Goal: Task Accomplishment & Management: Use online tool/utility

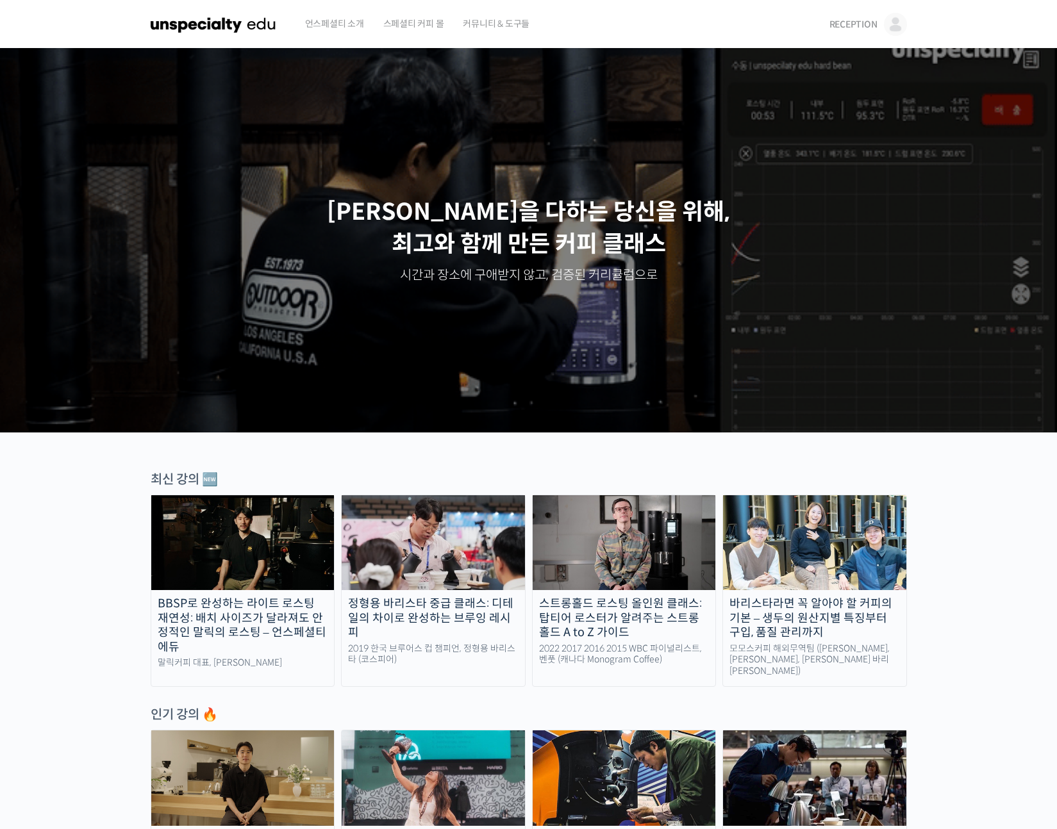
click at [849, 20] on span "RECEPTION" at bounding box center [853, 25] width 48 height 12
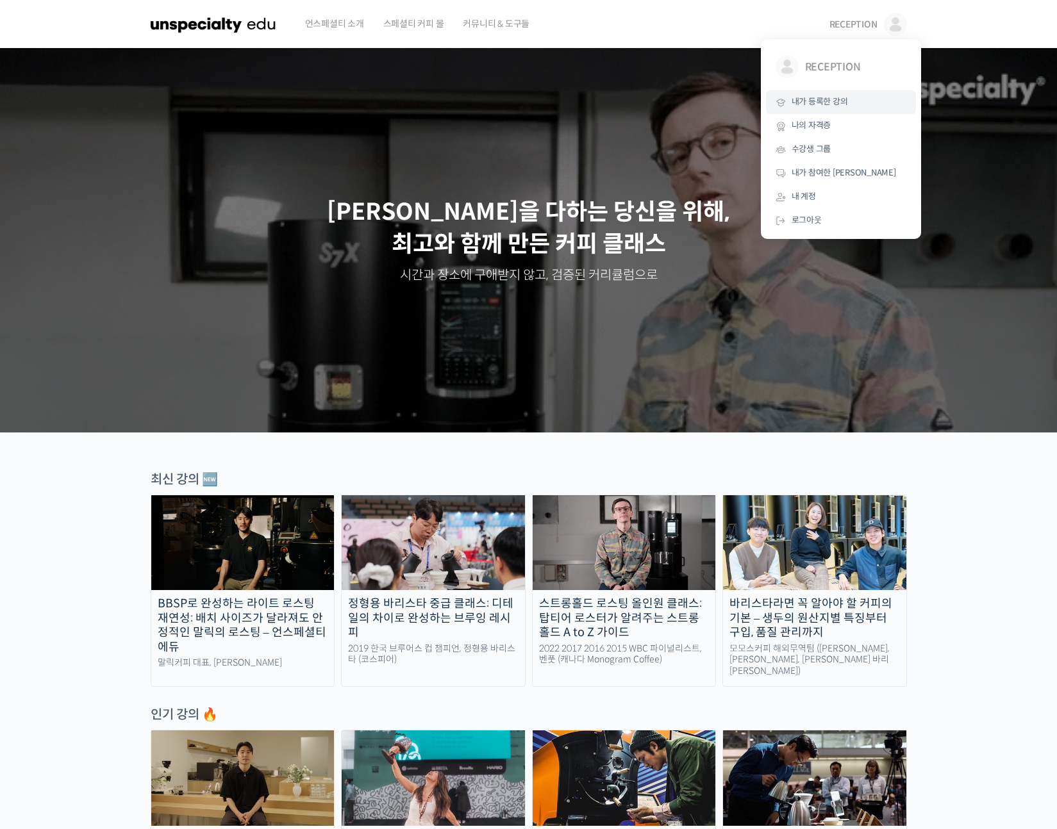
click at [831, 97] on span "내가 등록한 강의" at bounding box center [820, 101] width 56 height 11
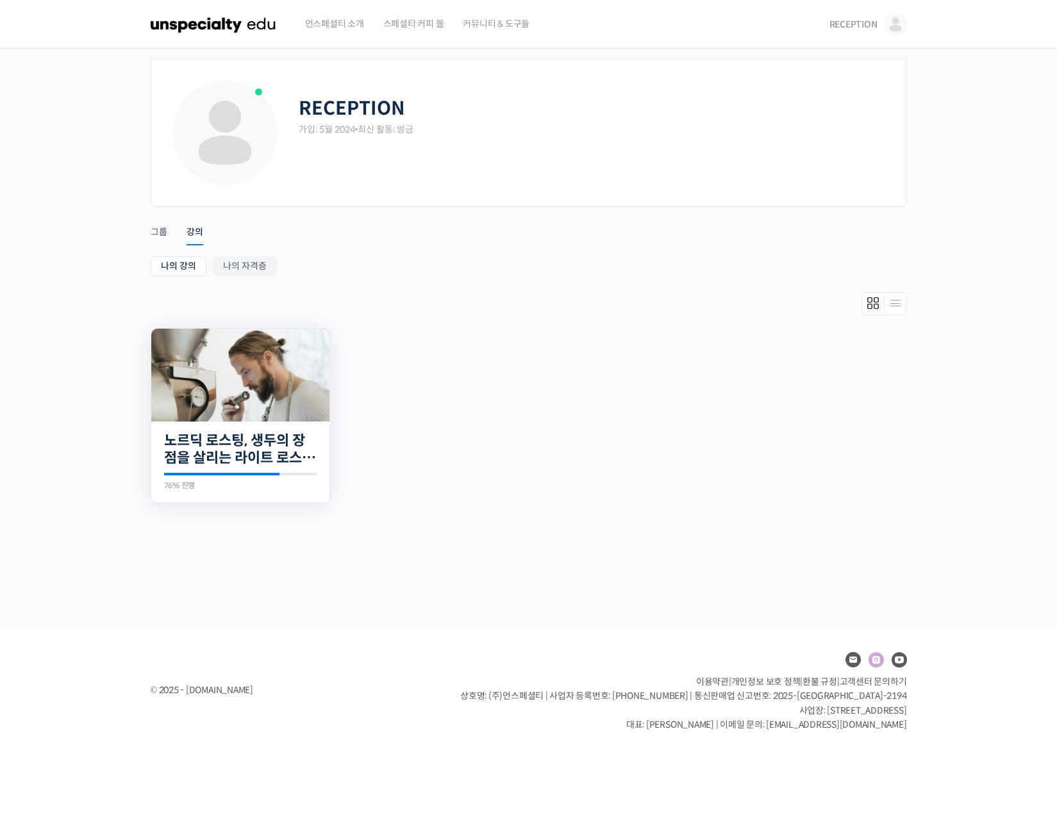
click at [266, 339] on img at bounding box center [240, 375] width 178 height 93
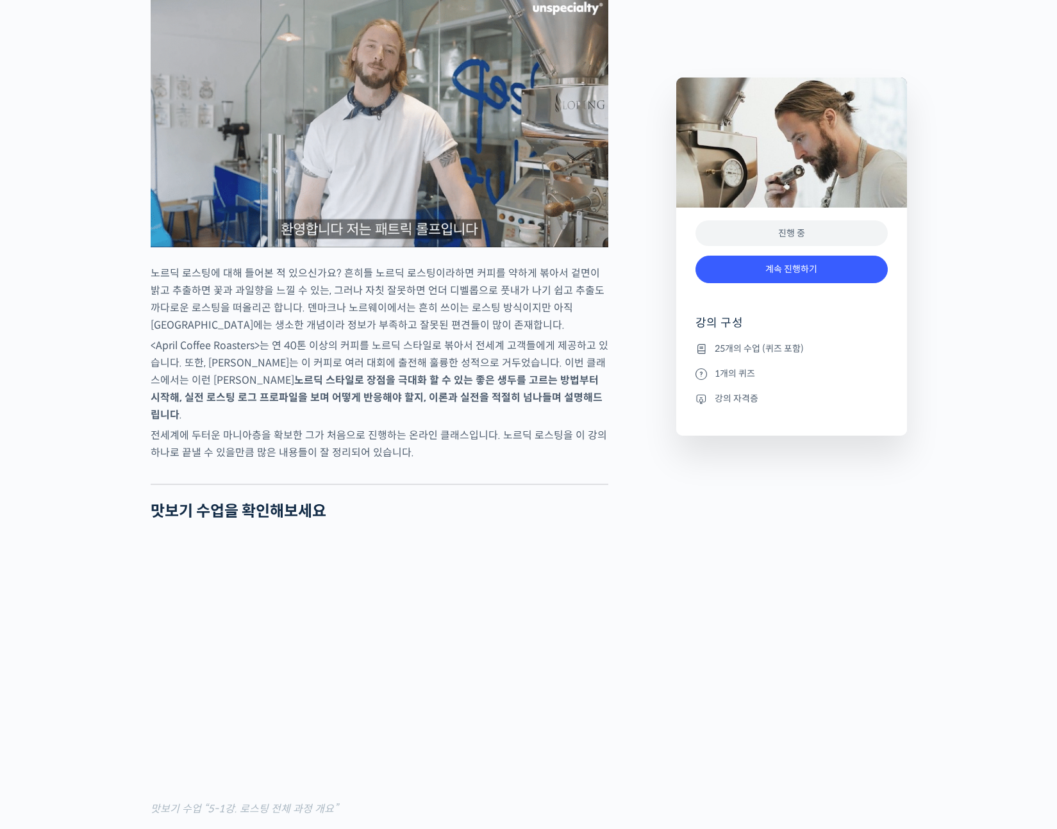
scroll to position [1361, 0]
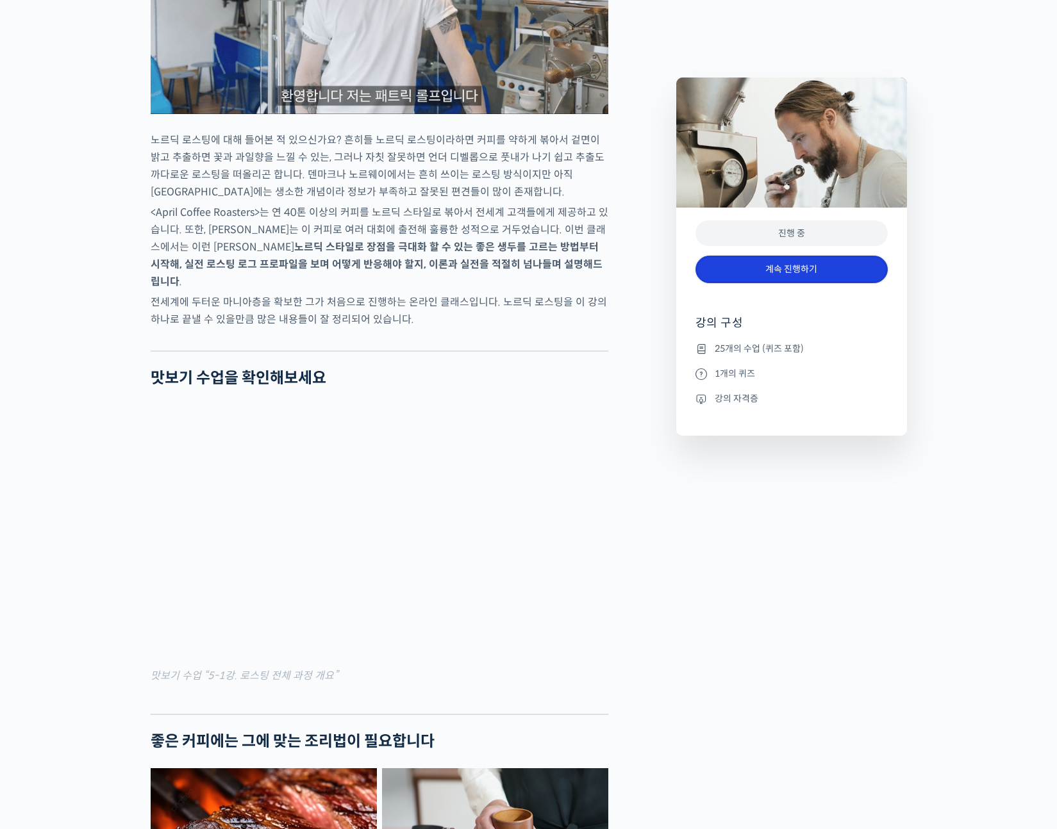
click at [774, 260] on link "계속 진행하기" at bounding box center [791, 270] width 192 height 28
